Goal: Book appointment/travel/reservation

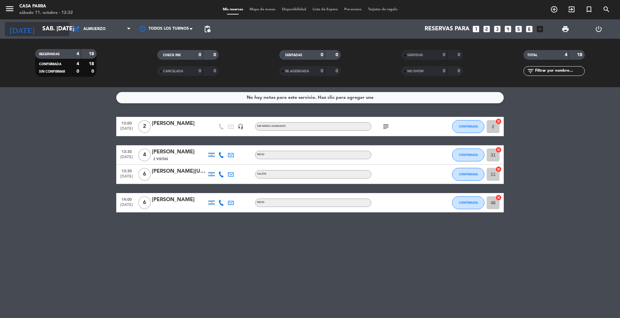
click at [64, 29] on icon "arrow_drop_down" at bounding box center [64, 29] width 8 height 8
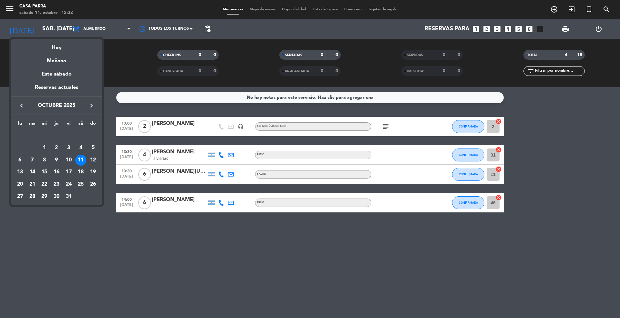
click at [553, 9] on div at bounding box center [310, 159] width 620 height 318
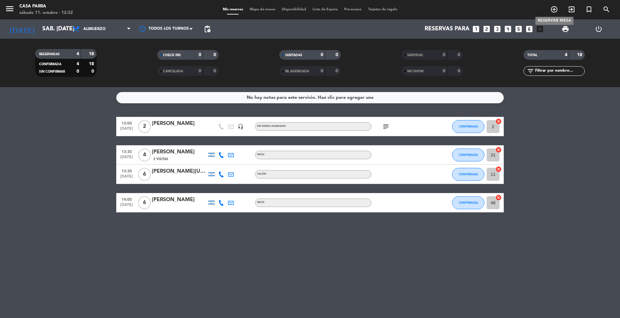
click at [553, 9] on icon "add_circle_outline" at bounding box center [554, 9] width 8 height 8
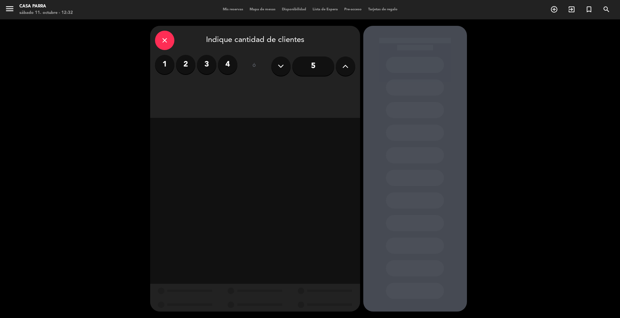
click at [186, 63] on label "2" at bounding box center [185, 64] width 19 height 19
click at [311, 87] on div "Cena" at bounding box center [305, 88] width 99 height 13
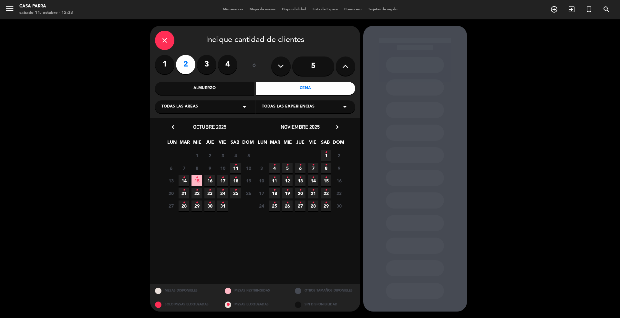
click at [236, 165] on icon "•" at bounding box center [235, 165] width 2 height 10
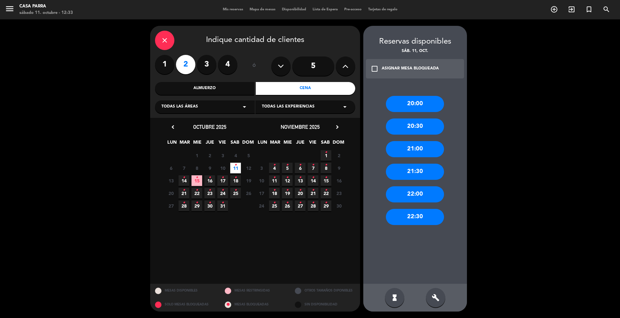
click at [414, 148] on div "21:00" at bounding box center [415, 149] width 58 height 16
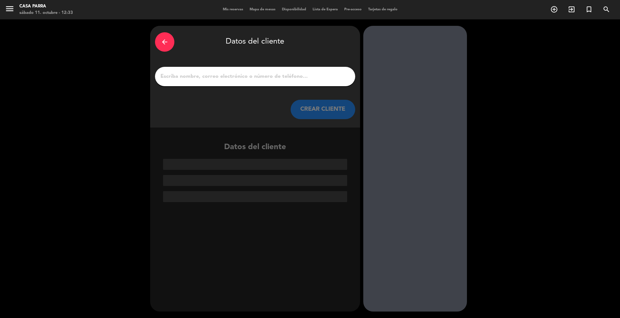
click at [213, 82] on div at bounding box center [255, 76] width 200 height 19
click at [213, 77] on input "1" at bounding box center [255, 76] width 190 height 9
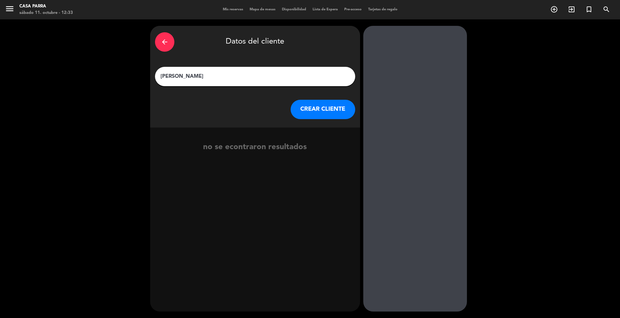
type input "[PERSON_NAME]"
click at [330, 113] on button "CREAR CLIENTE" at bounding box center [323, 109] width 65 height 19
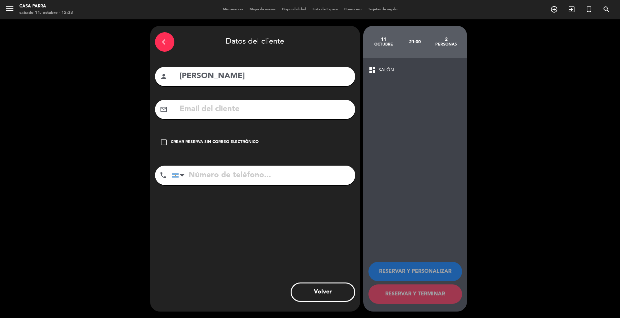
click at [216, 115] on input "text" at bounding box center [264, 109] width 171 height 13
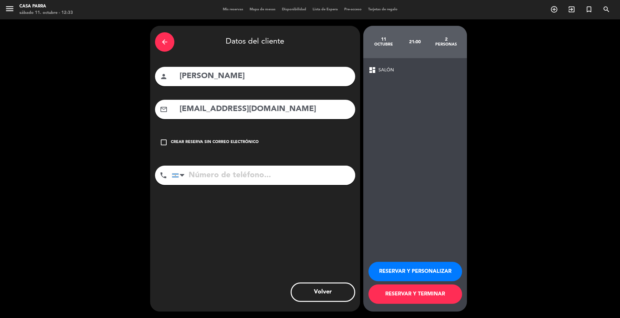
type input "[EMAIL_ADDRESS][DOMAIN_NAME]"
click at [282, 177] on input "tel" at bounding box center [263, 175] width 183 height 19
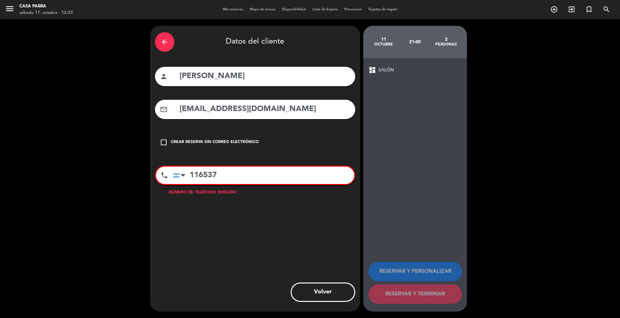
click at [230, 174] on input "116537" at bounding box center [263, 175] width 181 height 17
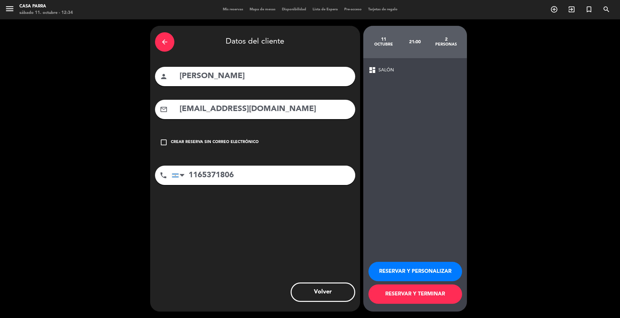
type input "1165371806"
click at [384, 297] on button "RESERVAR Y TERMINAR" at bounding box center [415, 293] width 94 height 19
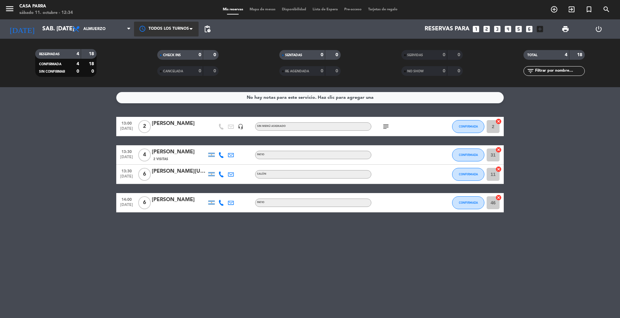
click at [156, 27] on div at bounding box center [166, 29] width 65 height 15
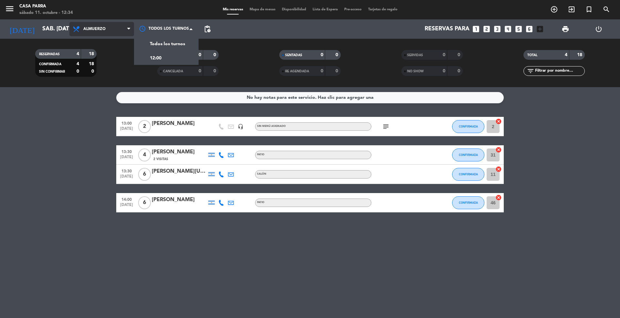
click at [88, 30] on span "Almuerzo" at bounding box center [94, 29] width 22 height 5
click at [89, 68] on div "menu Casa Parra sábado 11. octubre - 12:34 Mis reservas Mapa de mesas Disponibi…" at bounding box center [310, 43] width 620 height 87
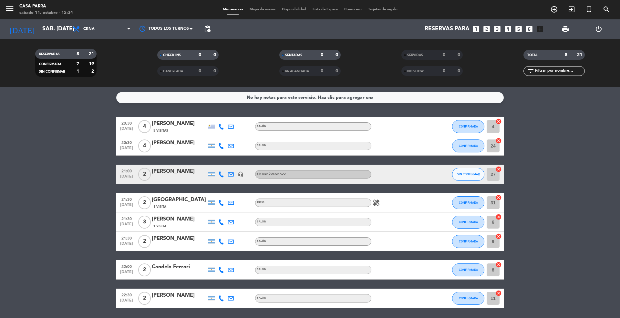
click at [194, 172] on div "[PERSON_NAME]" at bounding box center [179, 171] width 55 height 8
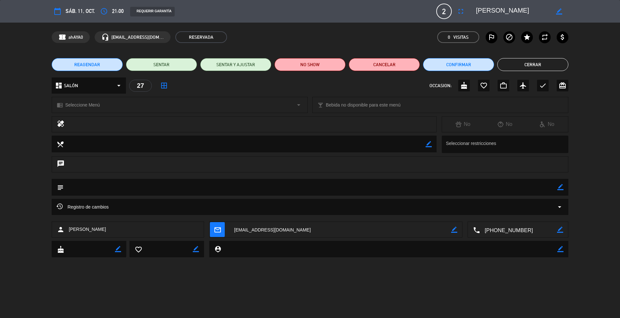
click at [561, 185] on icon "border_color" at bounding box center [560, 187] width 6 height 6
click at [106, 185] on textarea at bounding box center [311, 187] width 494 height 16
type textarea "MESA DEL FONDO A LA IZQUIERDA"
click at [564, 185] on div "subject" at bounding box center [310, 187] width 516 height 17
click at [563, 185] on icon at bounding box center [560, 187] width 6 height 6
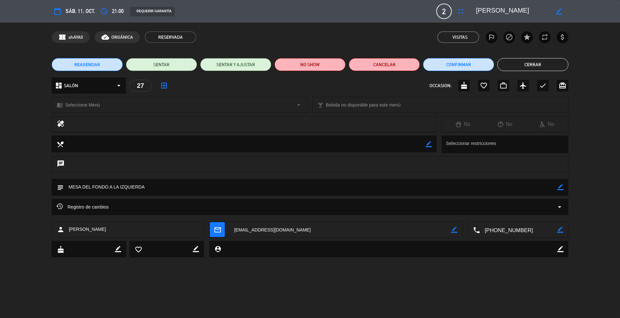
click at [533, 62] on button "Cerrar" at bounding box center [532, 64] width 71 height 13
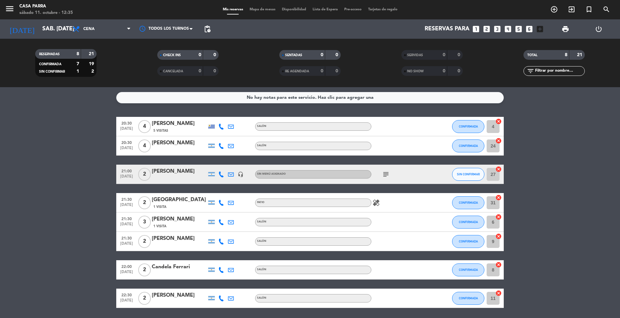
click at [384, 174] on icon "subject" at bounding box center [386, 174] width 8 height 8
click at [547, 162] on bookings-row "20:30 [DATE] 4 [PERSON_NAME] 5 Visitas SALÓN CONFIRMADA 4 cancel 20:30 [DATE] 4…" at bounding box center [310, 212] width 620 height 191
click at [103, 26] on span "Cena" at bounding box center [101, 29] width 65 height 14
click at [97, 56] on div "menu Casa Parra sábado 11. octubre - 12:37 Mis reservas Mapa de mesas Disponibi…" at bounding box center [310, 43] width 620 height 87
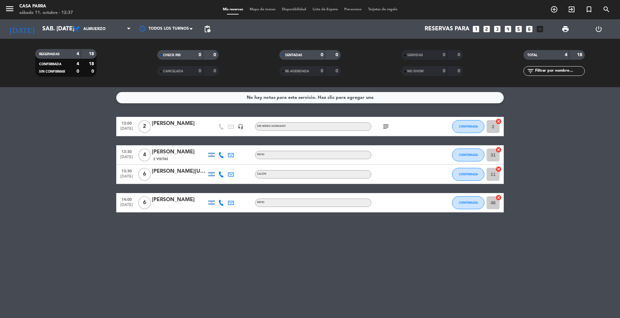
click at [385, 124] on icon "subject" at bounding box center [386, 127] width 8 height 8
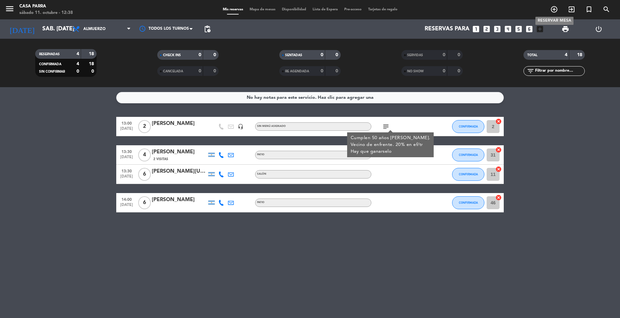
click at [553, 8] on icon "add_circle_outline" at bounding box center [554, 9] width 8 height 8
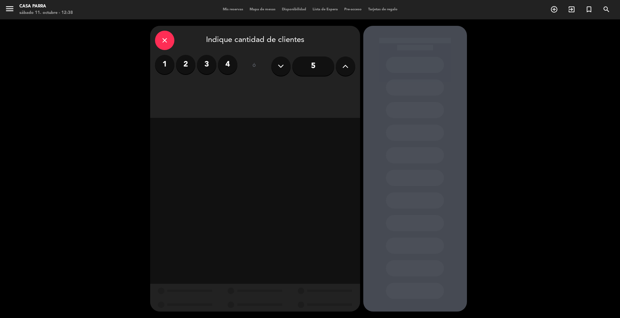
click at [227, 63] on label "4" at bounding box center [227, 64] width 19 height 19
click at [283, 84] on div "Cena" at bounding box center [305, 88] width 99 height 13
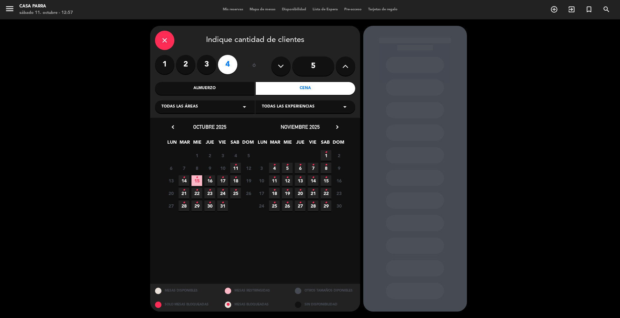
click at [164, 40] on icon "close" at bounding box center [165, 40] width 8 height 8
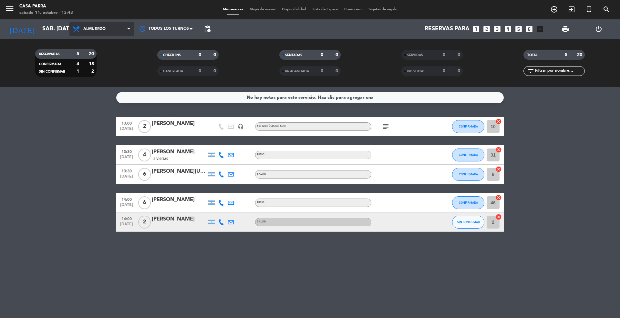
click at [112, 27] on span "Almuerzo" at bounding box center [101, 29] width 65 height 14
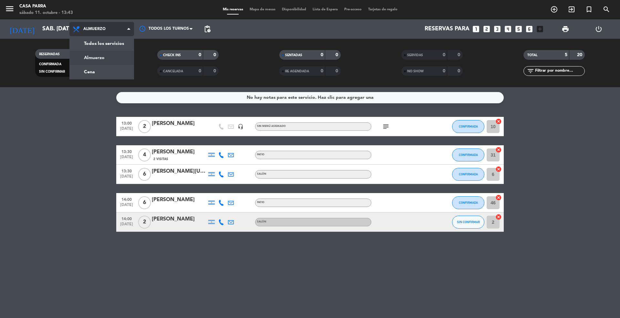
click at [112, 27] on span "Almuerzo" at bounding box center [101, 29] width 65 height 14
